Goal: Navigation & Orientation: Find specific page/section

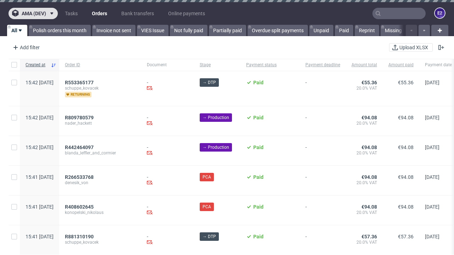
click at [33, 13] on span "ama (dev)" at bounding box center [34, 13] width 24 height 5
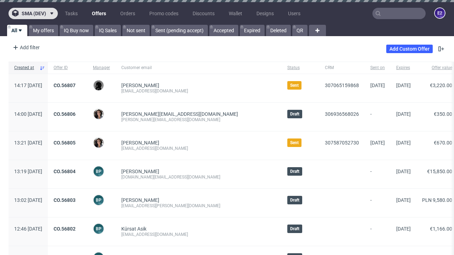
click at [33, 13] on span "sma (dev)" at bounding box center [34, 13] width 24 height 5
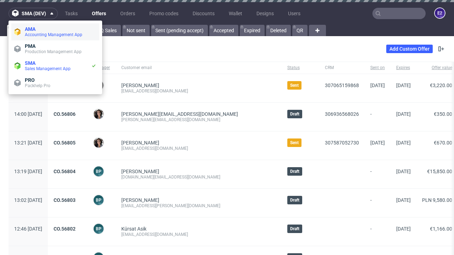
click at [55, 32] on span "Accounting Management App" at bounding box center [61, 35] width 72 height 6
